Goal: Navigation & Orientation: Understand site structure

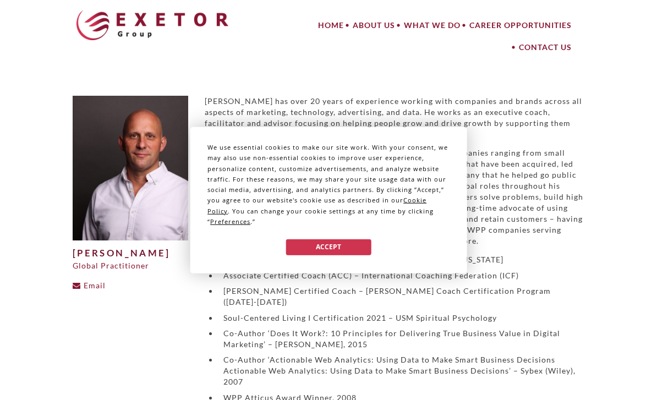
click at [350, 244] on button "Accept" at bounding box center [328, 247] width 85 height 16
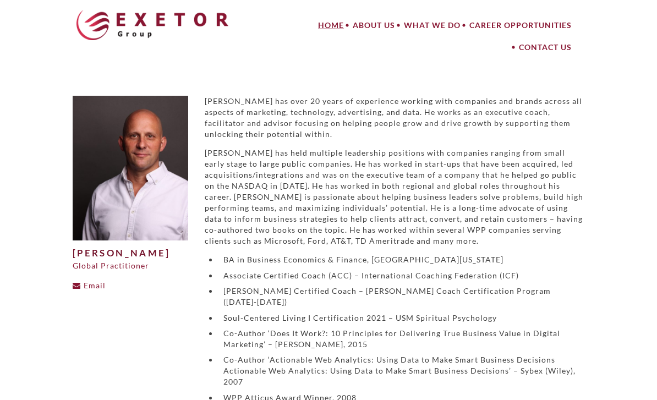
click at [330, 26] on link "Home" at bounding box center [331, 25] width 35 height 22
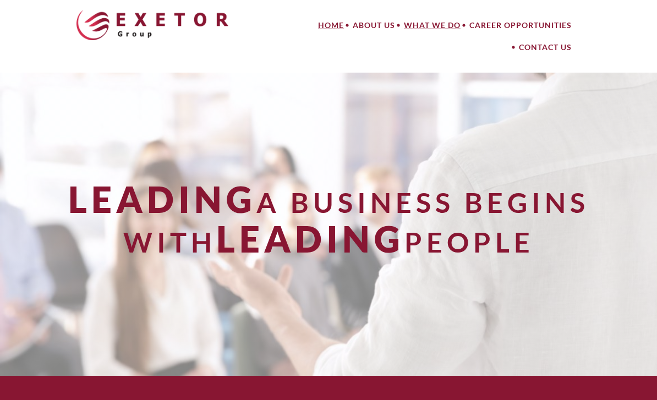
click at [441, 24] on link "What We Do" at bounding box center [431, 25] width 65 height 22
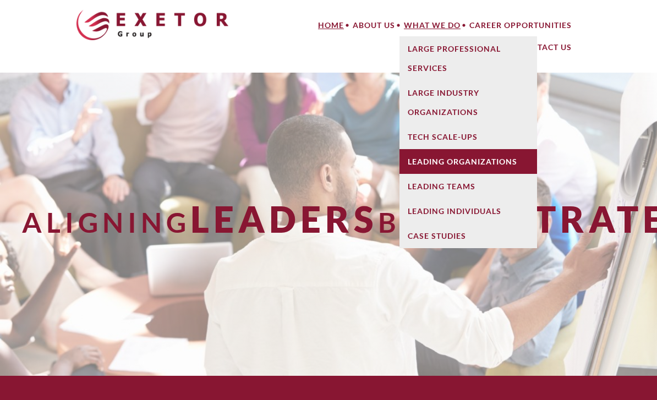
click at [495, 161] on link "Leading Organizations" at bounding box center [468, 161] width 138 height 25
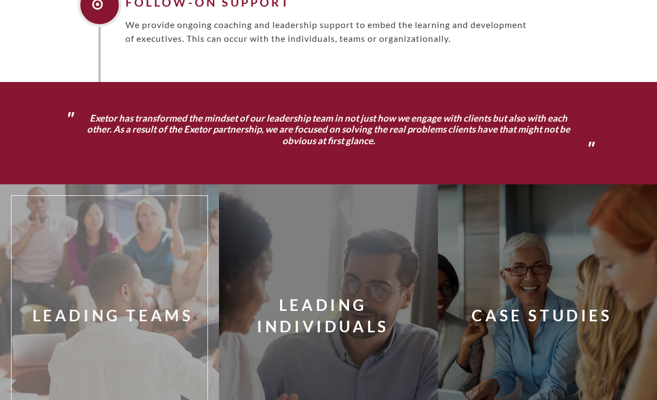
scroll to position [847, 0]
click at [115, 311] on div "Leading Teams" at bounding box center [112, 315] width 161 height 21
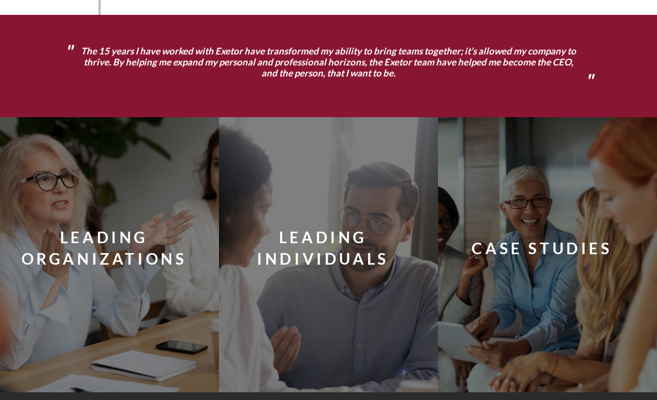
scroll to position [869, 0]
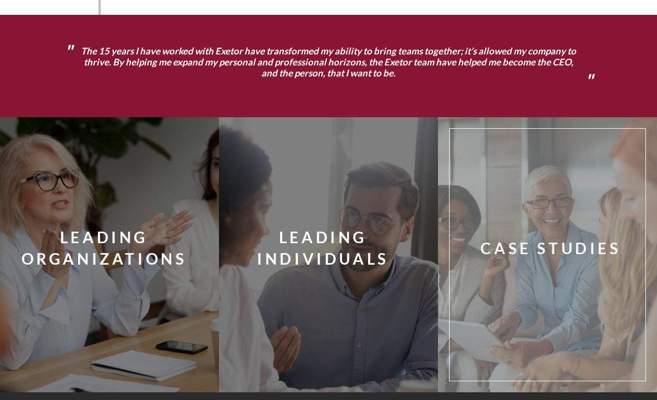
click at [590, 251] on div "Case Studies" at bounding box center [550, 248] width 140 height 21
